Goal: Task Accomplishment & Management: Complete application form

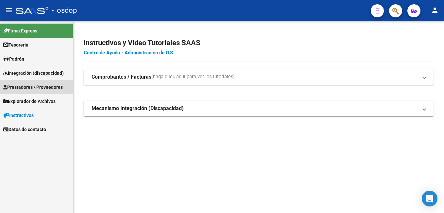
click at [43, 86] on span "Prestadores / Proveedores" at bounding box center [33, 86] width 60 height 7
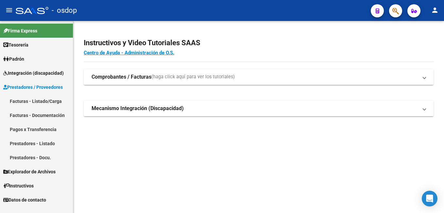
click at [52, 100] on link "Facturas - Listado/Carga" at bounding box center [36, 101] width 73 height 14
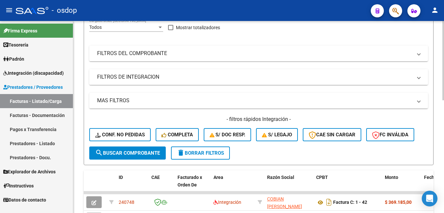
scroll to position [98, 0]
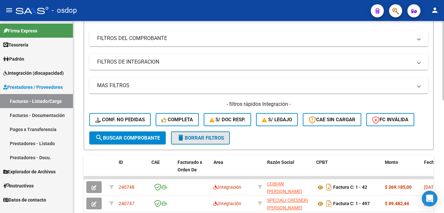
click at [210, 138] on span "delete Borrar Filtros" at bounding box center [200, 138] width 47 height 6
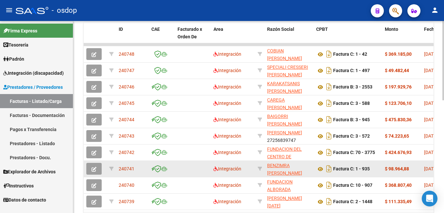
scroll to position [262, 0]
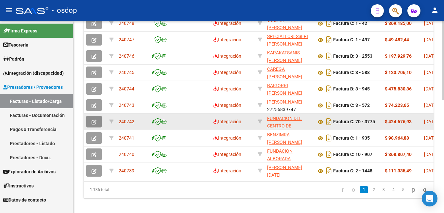
click at [95, 118] on span "button" at bounding box center [94, 121] width 5 height 6
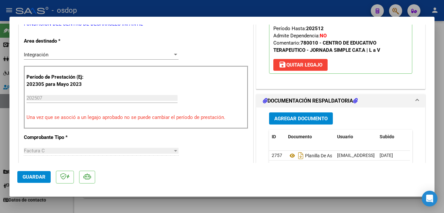
scroll to position [131, 0]
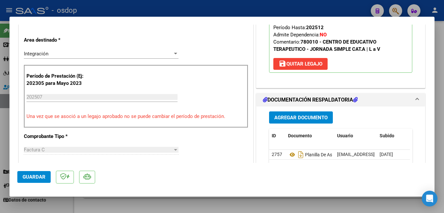
click at [105, 8] on div at bounding box center [222, 106] width 444 height 213
type input "$ 0,00"
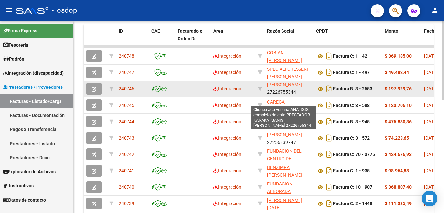
scroll to position [16, 0]
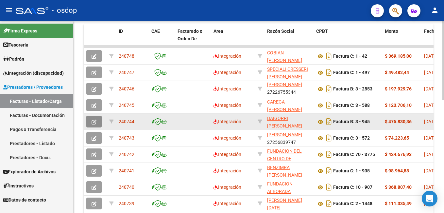
click at [94, 122] on icon "button" at bounding box center [94, 121] width 5 height 5
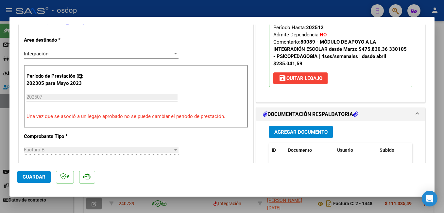
scroll to position [229, 0]
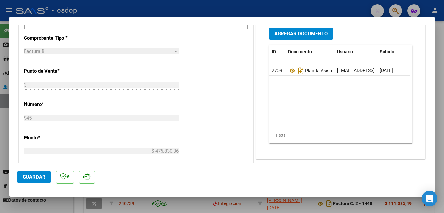
click at [30, 175] on span "Guardar" at bounding box center [34, 177] width 23 height 6
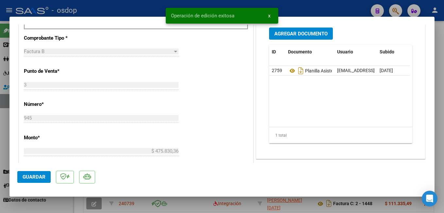
click at [149, 7] on div at bounding box center [222, 106] width 444 height 213
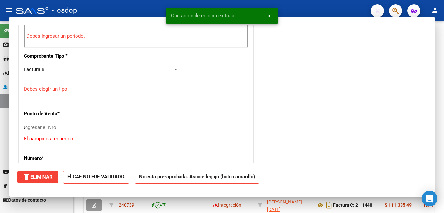
type input "$ 0,00"
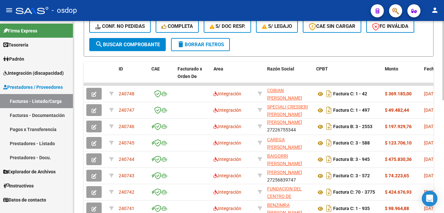
scroll to position [98, 0]
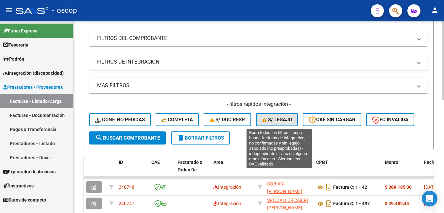
click at [281, 120] on span "S/ legajo" at bounding box center [277, 119] width 30 height 6
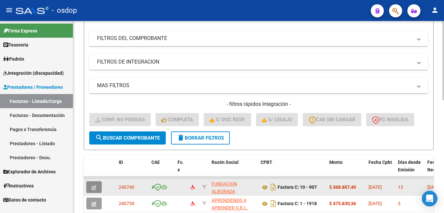
click at [94, 185] on icon "button" at bounding box center [94, 187] width 5 height 5
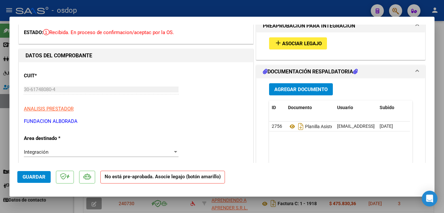
scroll to position [0, 0]
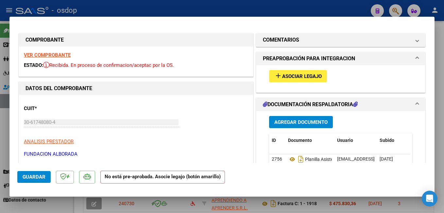
click at [283, 76] on span "Asociar Legajo" at bounding box center [302, 76] width 40 height 6
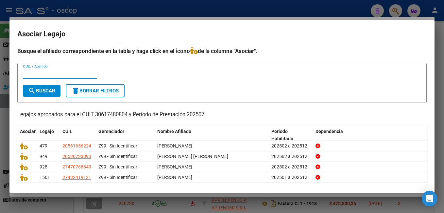
click at [165, 9] on div at bounding box center [222, 106] width 444 height 213
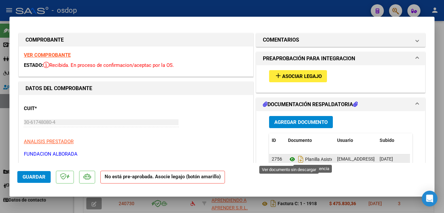
click at [291, 159] on icon at bounding box center [292, 159] width 9 height 8
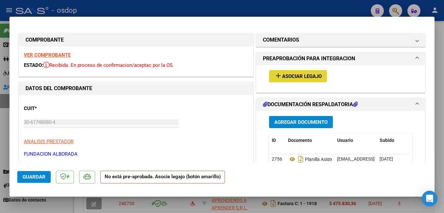
click at [297, 74] on span "Asociar Legajo" at bounding box center [302, 76] width 40 height 6
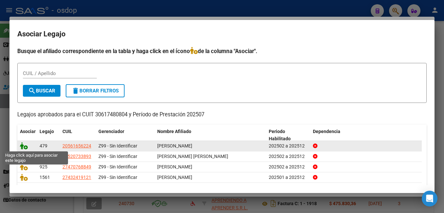
click at [23, 146] on icon at bounding box center [24, 145] width 8 height 7
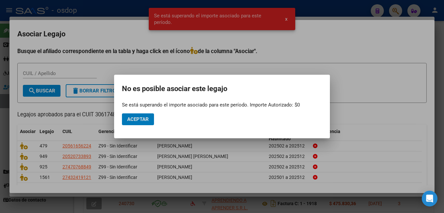
click at [364, 46] on div at bounding box center [222, 106] width 444 height 213
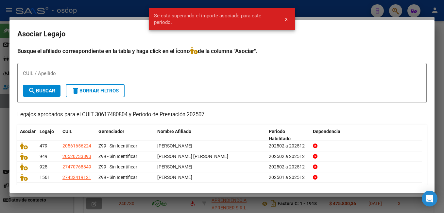
click at [87, 8] on div at bounding box center [222, 106] width 444 height 213
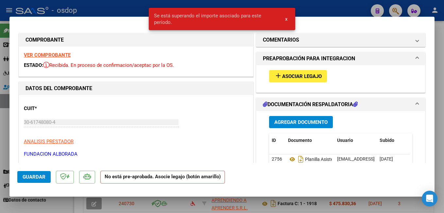
click at [107, 8] on div at bounding box center [222, 106] width 444 height 213
type input "$ 0,00"
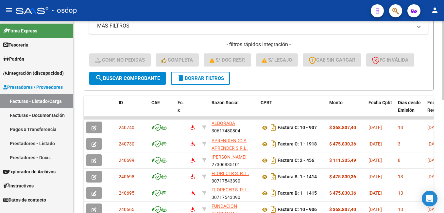
scroll to position [164, 0]
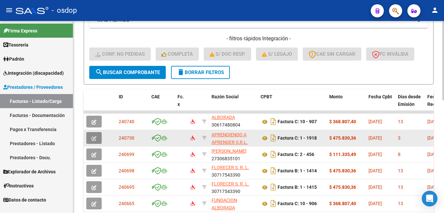
click at [96, 138] on icon "button" at bounding box center [94, 138] width 5 height 5
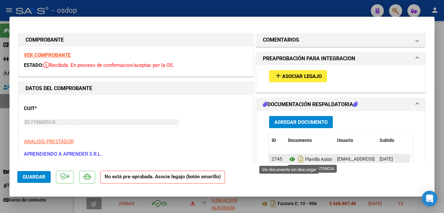
click at [289, 158] on icon at bounding box center [292, 159] width 9 height 8
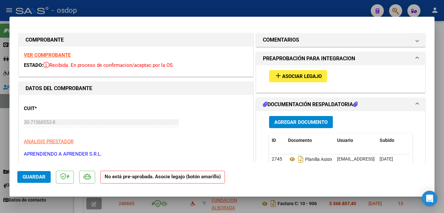
click at [302, 76] on span "Asociar Legajo" at bounding box center [302, 76] width 40 height 6
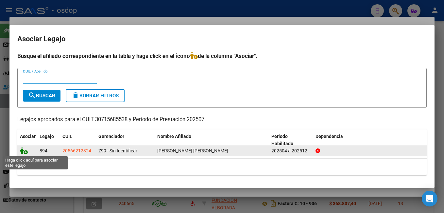
click at [25, 149] on icon at bounding box center [24, 150] width 8 height 7
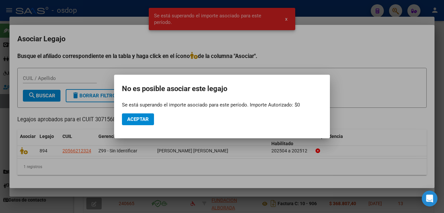
drag, startPoint x: 343, startPoint y: 10, endPoint x: 322, endPoint y: 11, distance: 20.6
click at [341, 10] on div at bounding box center [222, 106] width 444 height 213
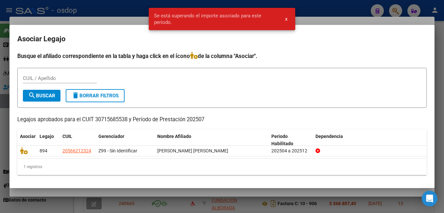
click at [125, 6] on div at bounding box center [222, 106] width 444 height 213
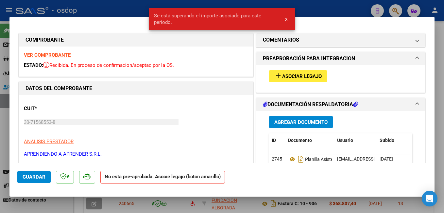
click at [91, 9] on div at bounding box center [222, 106] width 444 height 213
type input "$ 0,00"
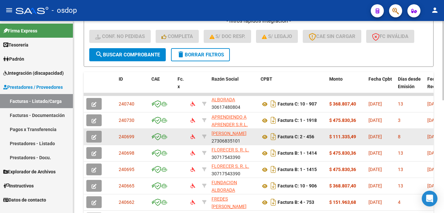
scroll to position [196, 0]
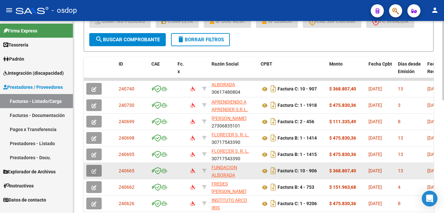
click at [97, 169] on button "button" at bounding box center [93, 171] width 15 height 12
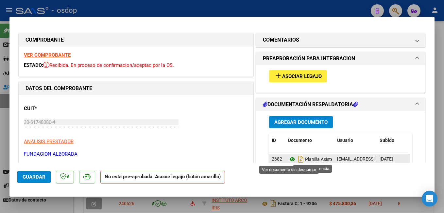
click at [289, 159] on icon at bounding box center [292, 159] width 9 height 8
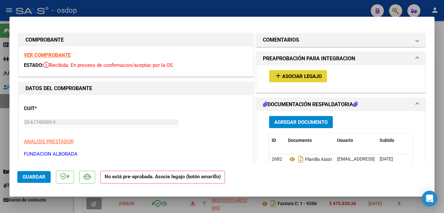
click at [296, 76] on span "Asociar Legajo" at bounding box center [302, 76] width 40 height 6
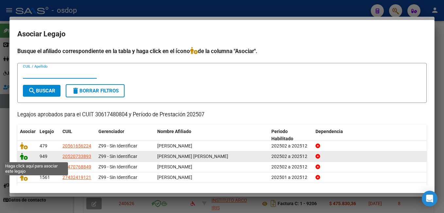
click at [24, 157] on icon at bounding box center [24, 155] width 8 height 7
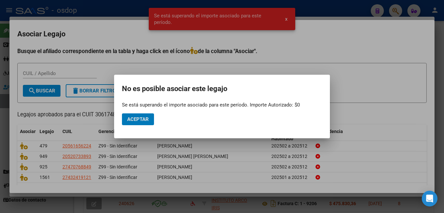
click at [322, 12] on div at bounding box center [222, 106] width 444 height 213
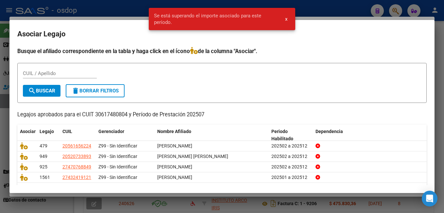
click at [122, 1] on div at bounding box center [222, 106] width 444 height 213
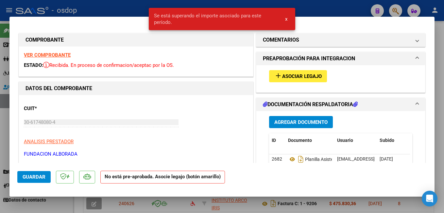
click at [126, 8] on div at bounding box center [222, 106] width 444 height 213
type input "$ 0,00"
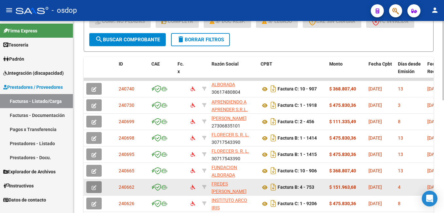
click at [95, 188] on icon "button" at bounding box center [94, 187] width 5 height 5
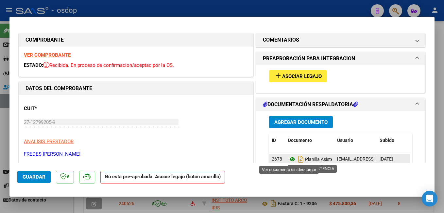
click at [290, 162] on icon at bounding box center [292, 159] width 9 height 8
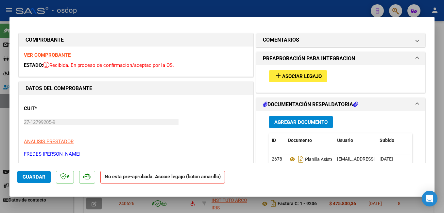
click at [286, 78] on span "Asociar Legajo" at bounding box center [302, 76] width 40 height 6
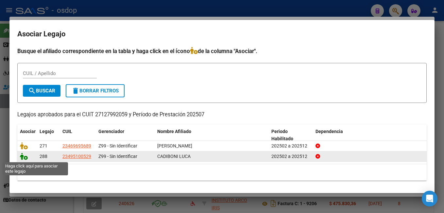
click at [24, 156] on icon at bounding box center [24, 155] width 8 height 7
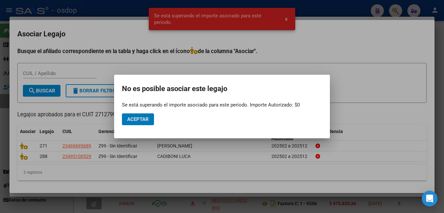
click at [333, 9] on div at bounding box center [222, 106] width 444 height 213
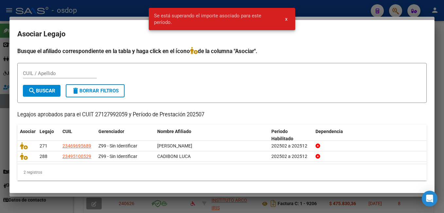
click at [135, 7] on div at bounding box center [222, 106] width 444 height 213
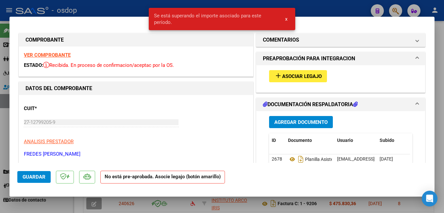
click at [123, 12] on div at bounding box center [222, 106] width 444 height 213
type input "$ 0,00"
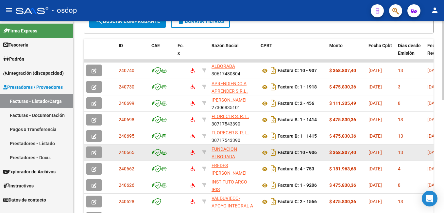
scroll to position [229, 0]
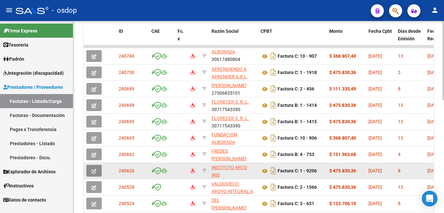
click at [95, 166] on button "button" at bounding box center [93, 171] width 15 height 12
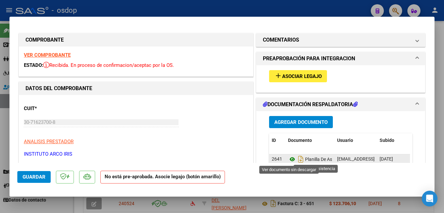
click at [289, 158] on icon at bounding box center [292, 159] width 9 height 8
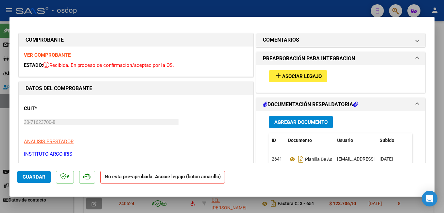
click at [292, 76] on span "Asociar Legajo" at bounding box center [302, 76] width 40 height 6
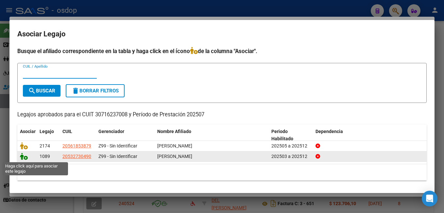
click at [25, 158] on icon at bounding box center [24, 155] width 8 height 7
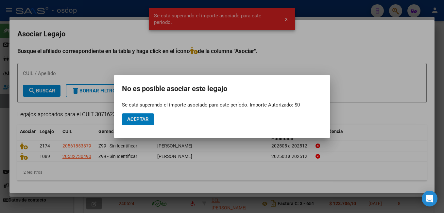
click at [324, 4] on div at bounding box center [222, 106] width 444 height 213
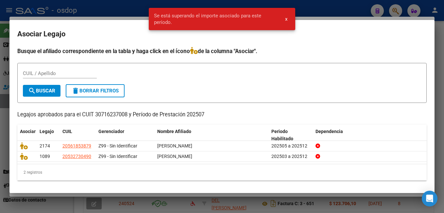
click at [128, 9] on div at bounding box center [222, 106] width 444 height 213
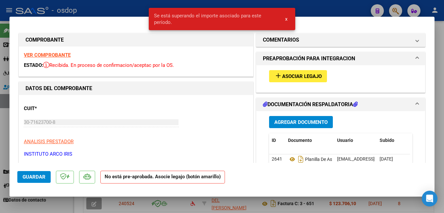
click at [128, 9] on div at bounding box center [222, 106] width 444 height 213
type input "$ 0,00"
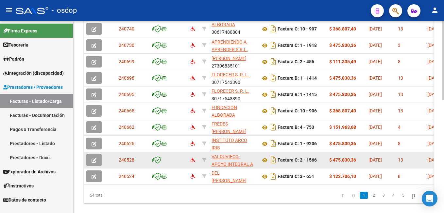
scroll to position [262, 0]
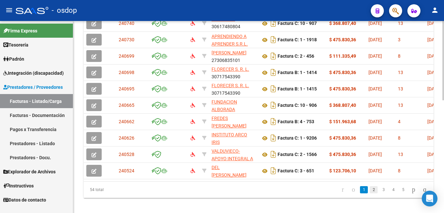
click at [370, 193] on link "2" at bounding box center [374, 189] width 8 height 7
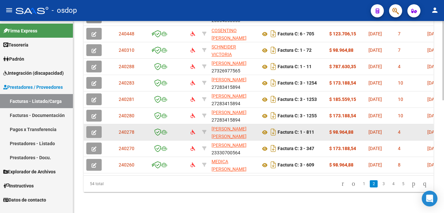
scroll to position [273, 0]
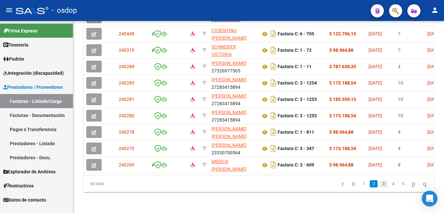
click at [380, 185] on link "3" at bounding box center [384, 183] width 8 height 7
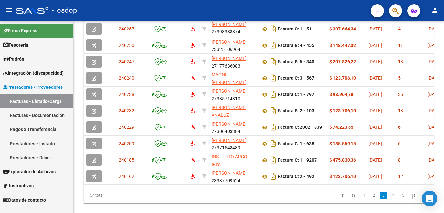
scroll to position [240, 0]
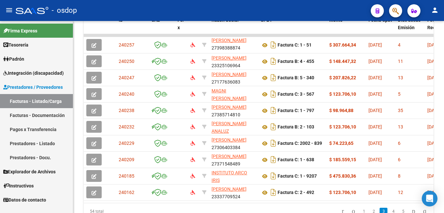
click at [254, 12] on div "- osdop" at bounding box center [191, 10] width 350 height 14
click at [115, 7] on div "- osdop" at bounding box center [191, 10] width 350 height 14
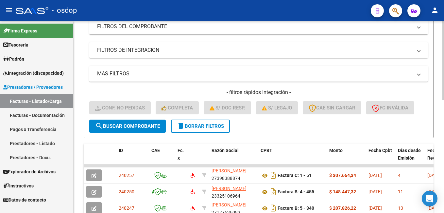
scroll to position [109, 0]
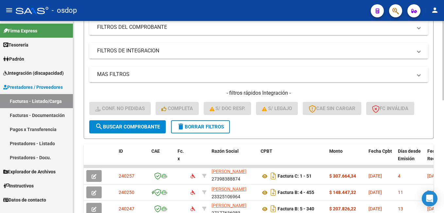
click at [202, 123] on button "delete Borrar Filtros" at bounding box center [200, 126] width 59 height 13
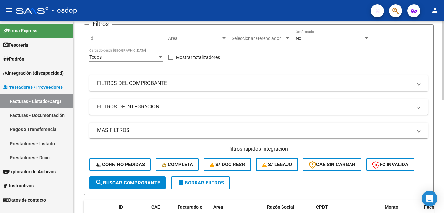
scroll to position [44, 0]
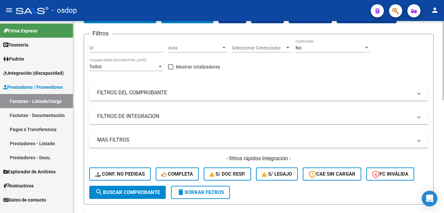
click at [135, 92] on mat-panel-title "FILTROS DEL COMPROBANTE" at bounding box center [254, 92] width 315 height 7
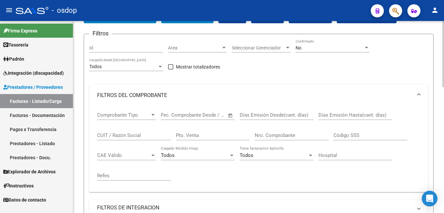
click at [115, 134] on input "CUIT / Razón Social" at bounding box center [134, 135] width 74 height 6
paste input "71165468"
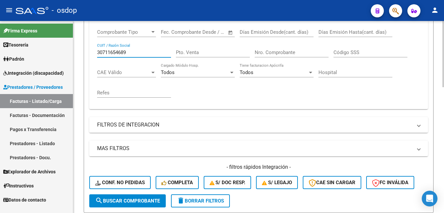
scroll to position [142, 0]
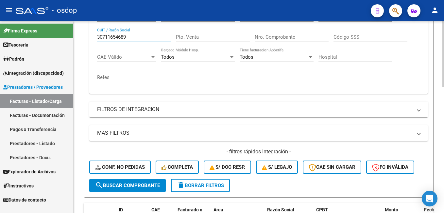
type input "30711654689"
click at [132, 184] on span "search Buscar Comprobante" at bounding box center [127, 185] width 65 height 6
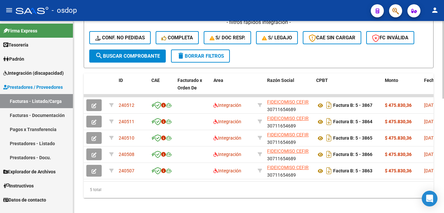
scroll to position [273, 0]
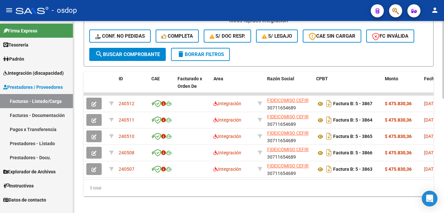
click at [201, 51] on span "delete Borrar Filtros" at bounding box center [200, 54] width 47 height 6
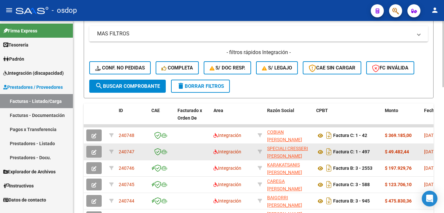
scroll to position [142, 0]
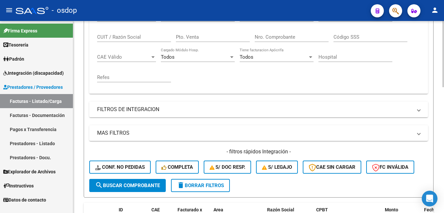
click at [202, 186] on span "delete Borrar Filtros" at bounding box center [200, 185] width 47 height 6
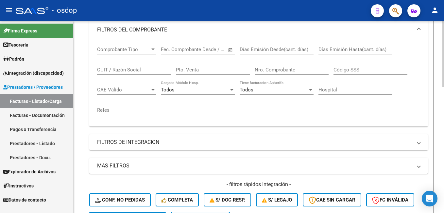
click at [128, 68] on input "CUIT / Razón Social" at bounding box center [134, 70] width 74 height 6
paste input "30122645"
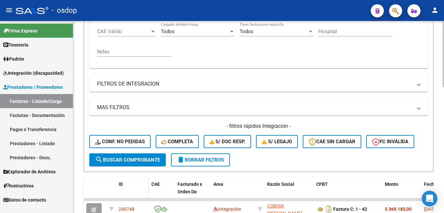
scroll to position [175, 0]
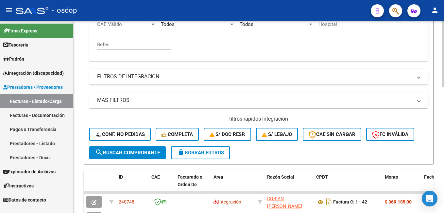
type input "23301226454"
click at [127, 150] on span "search Buscar Comprobante" at bounding box center [127, 153] width 65 height 6
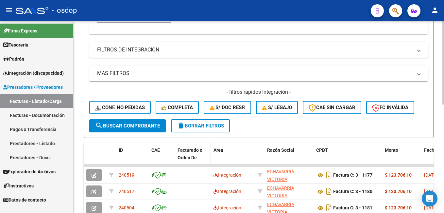
scroll to position [240, 0]
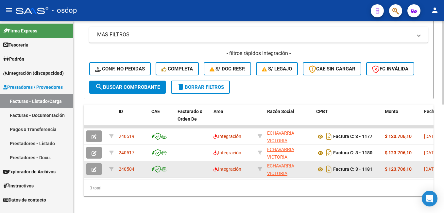
click at [93, 167] on span "button" at bounding box center [94, 169] width 5 height 6
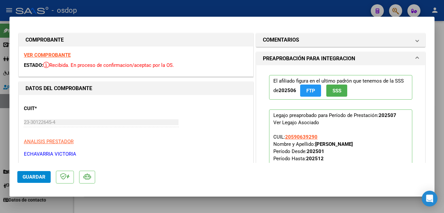
click at [173, 9] on div at bounding box center [222, 106] width 444 height 213
type input "$ 0,00"
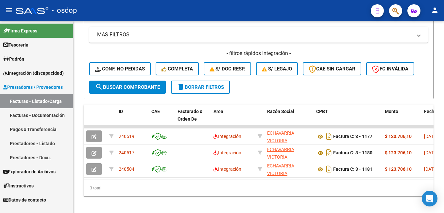
click at [211, 8] on div "- osdop" at bounding box center [191, 10] width 350 height 14
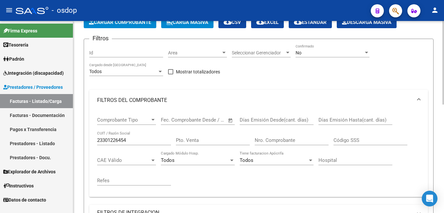
scroll to position [0, 0]
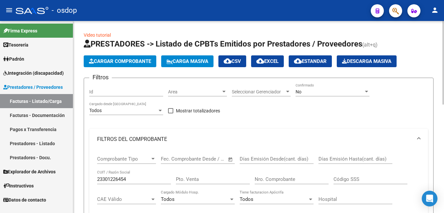
click at [131, 57] on button "Cargar Comprobante" at bounding box center [120, 61] width 73 height 12
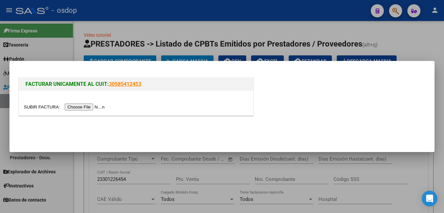
click at [89, 107] on input "file" at bounding box center [65, 106] width 83 height 7
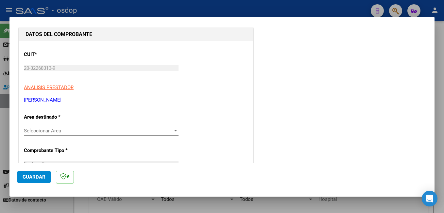
scroll to position [98, 0]
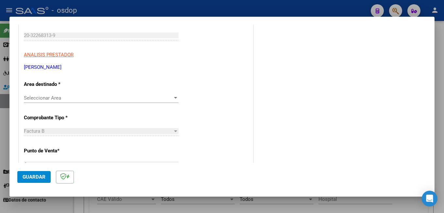
click at [82, 97] on span "Seleccionar Area" at bounding box center [98, 98] width 149 height 6
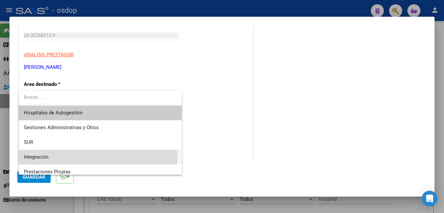
click at [52, 153] on span "Integración" at bounding box center [100, 157] width 153 height 15
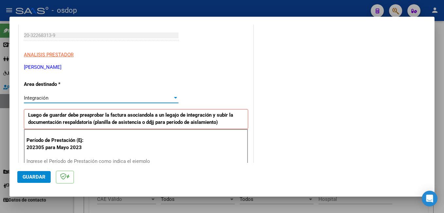
scroll to position [131, 0]
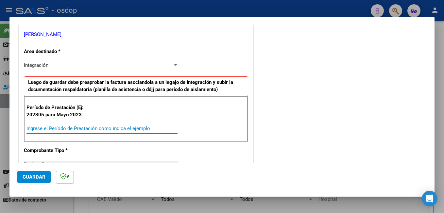
click at [56, 129] on input "Ingrese el Período de Prestación como indica el ejemplo" at bounding box center [102, 128] width 151 height 6
type input "202507"
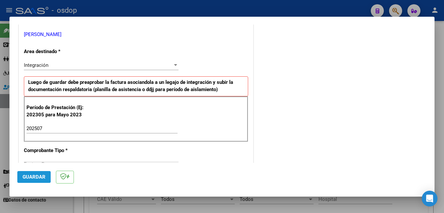
click at [37, 176] on span "Guardar" at bounding box center [34, 177] width 23 height 6
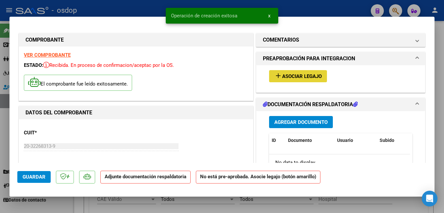
click at [285, 76] on span "Asociar Legajo" at bounding box center [302, 76] width 40 height 6
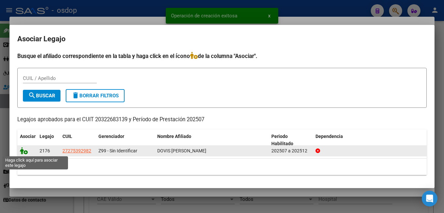
click at [22, 151] on icon at bounding box center [24, 150] width 8 height 7
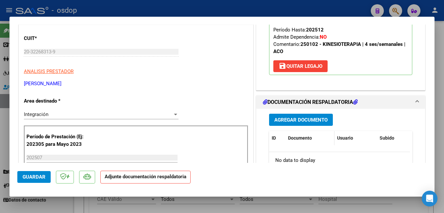
scroll to position [98, 0]
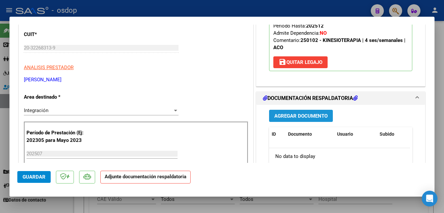
click at [308, 116] on span "Agregar Documento" at bounding box center [300, 116] width 53 height 6
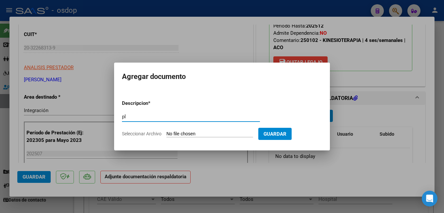
type input "planilla asistencia"
click at [205, 134] on input "Seleccionar Archivo" at bounding box center [210, 134] width 87 height 6
type input "C:\fakepath\asist [PERSON_NAME] [DATE].pdf"
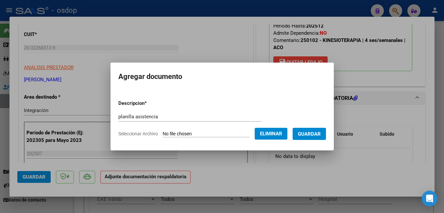
click at [317, 132] on span "Guardar" at bounding box center [309, 134] width 23 height 6
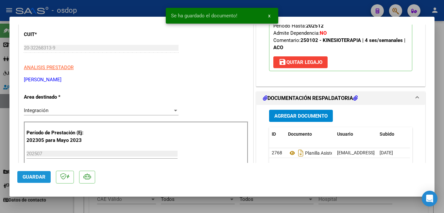
click at [35, 176] on span "Guardar" at bounding box center [34, 177] width 23 height 6
click at [160, 8] on div "Operación de edición exitosa x" at bounding box center [222, 15] width 128 height 31
click at [131, 8] on div at bounding box center [222, 106] width 444 height 213
type input "$ 0,00"
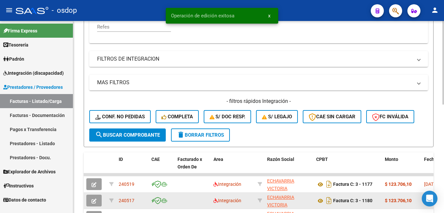
scroll to position [250, 0]
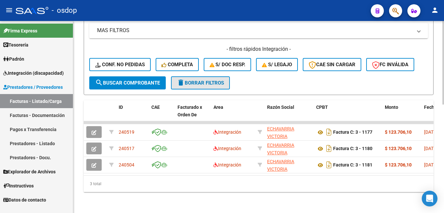
click at [198, 80] on span "delete Borrar Filtros" at bounding box center [200, 83] width 47 height 6
